Goal: Task Accomplishment & Management: Manage account settings

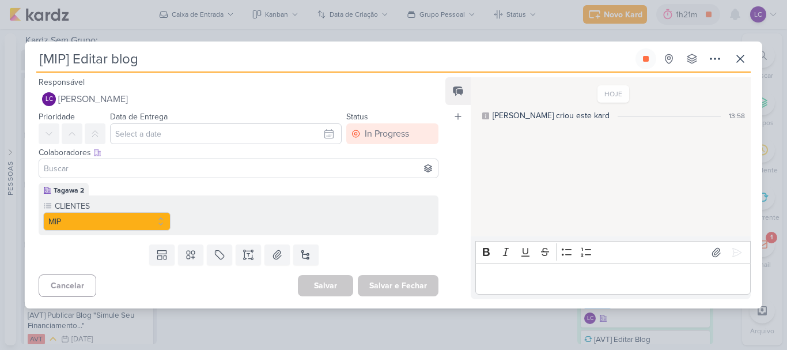
click at [648, 64] on button at bounding box center [645, 58] width 21 height 21
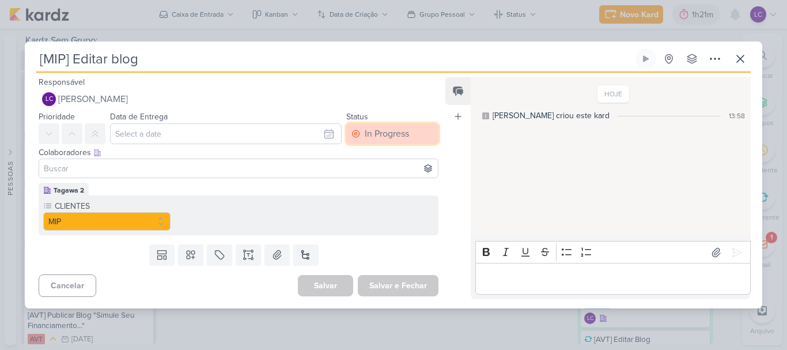
click at [396, 138] on div "In Progress" at bounding box center [387, 134] width 44 height 14
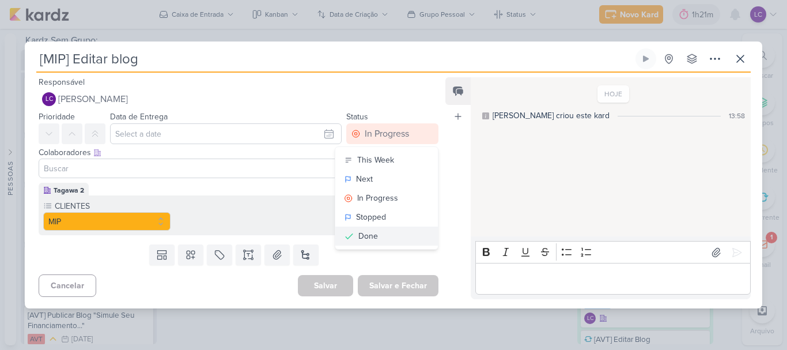
click at [369, 234] on div "Done" at bounding box center [368, 236] width 20 height 12
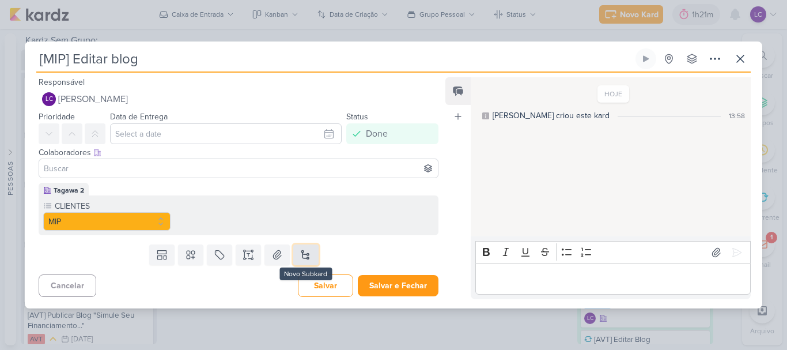
click at [305, 253] on button at bounding box center [305, 254] width 25 height 21
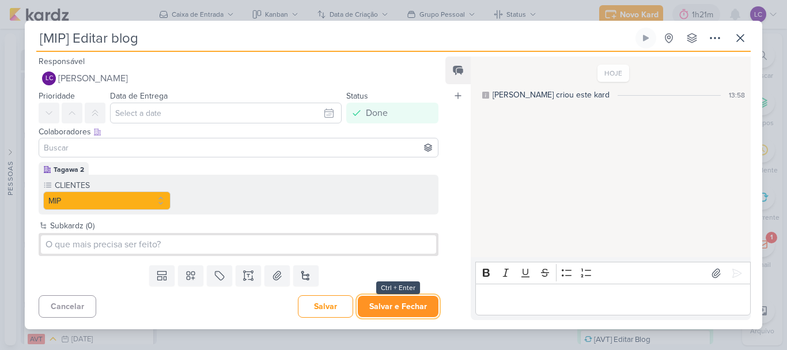
click at [403, 316] on button "Salvar e Fechar" at bounding box center [398, 305] width 81 height 21
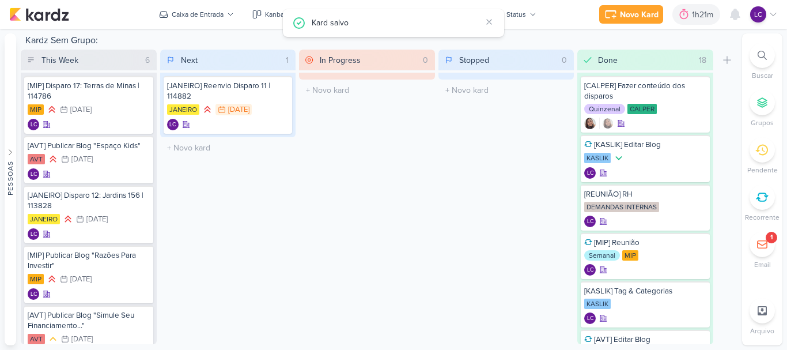
click at [770, 14] on icon at bounding box center [772, 14] width 9 height 9
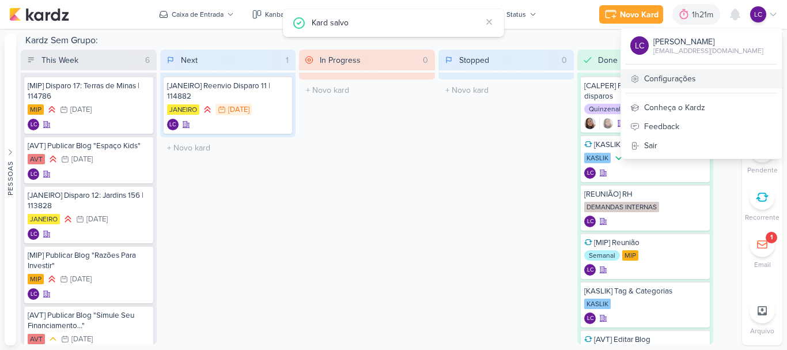
click at [669, 82] on link "Configurações" at bounding box center [701, 78] width 161 height 19
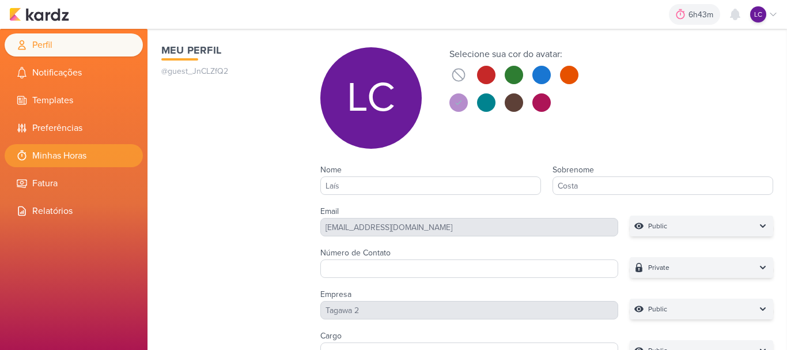
click at [74, 146] on li "Minhas Horas" at bounding box center [74, 155] width 138 height 23
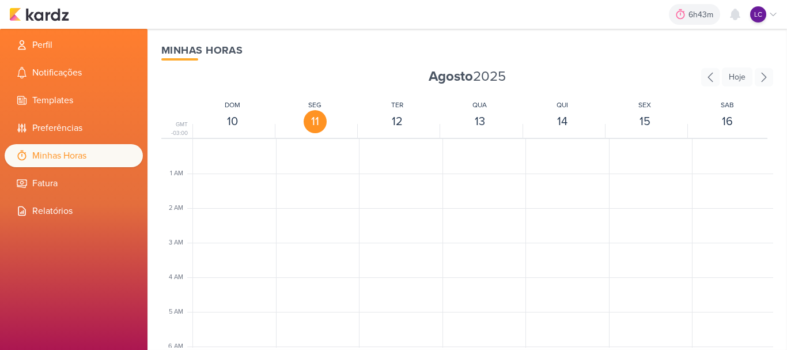
scroll to position [272, 0]
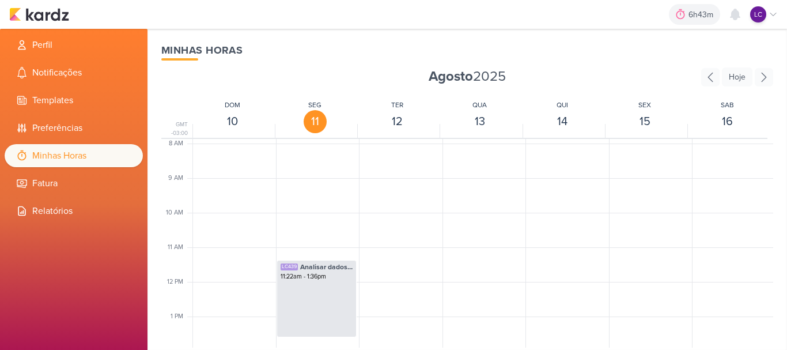
drag, startPoint x: 774, startPoint y: 236, endPoint x: 782, endPoint y: 258, distance: 23.9
click at [782, 258] on div "Minhas Horas [DATE] [GEOGRAPHIC_DATA] GMT -03:00 DOM 10 SEG 11 TER 12 QUA 13 QU…" at bounding box center [466, 189] width 639 height 321
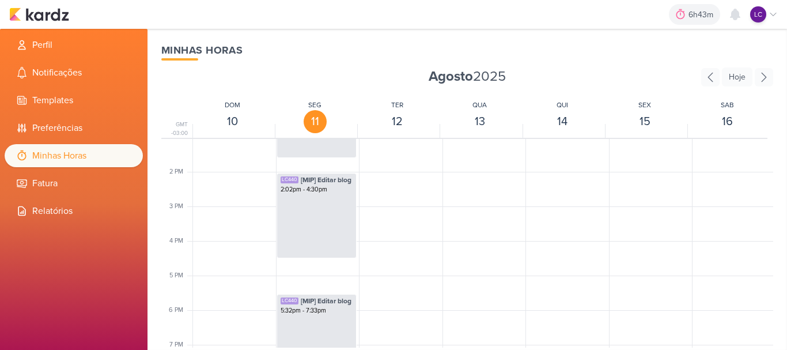
scroll to position [442, 0]
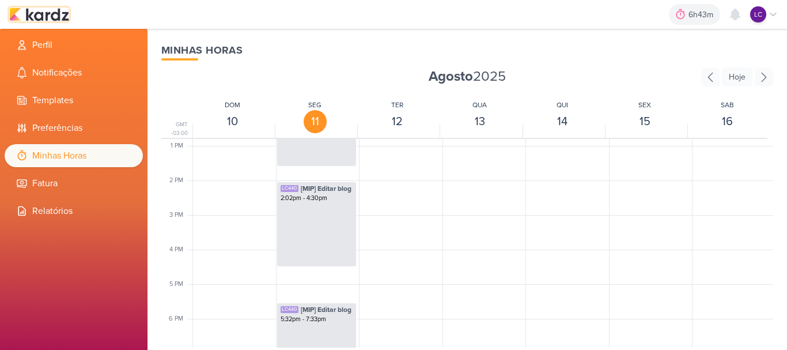
click at [60, 15] on img at bounding box center [39, 14] width 60 height 14
